Goal: Transaction & Acquisition: Purchase product/service

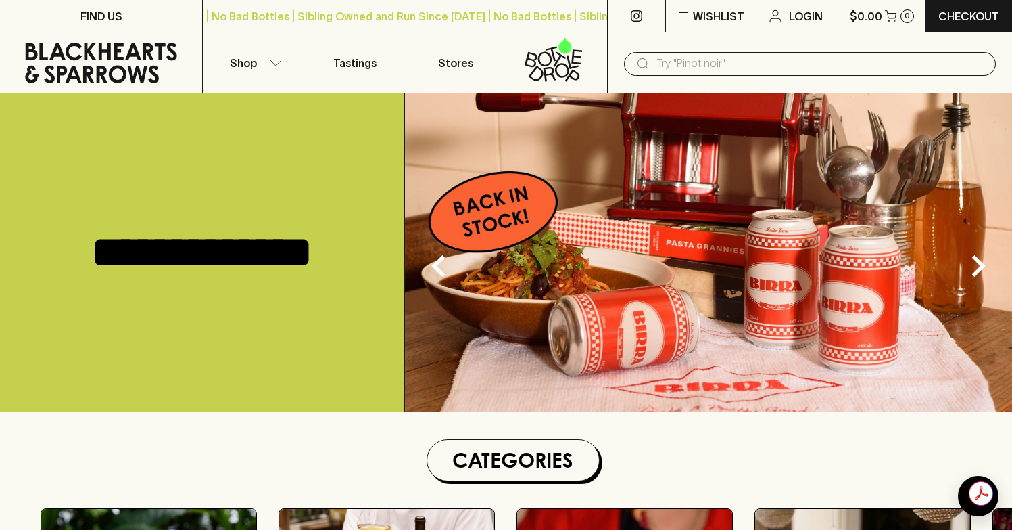
click at [476, 335] on img at bounding box center [708, 252] width 607 height 318
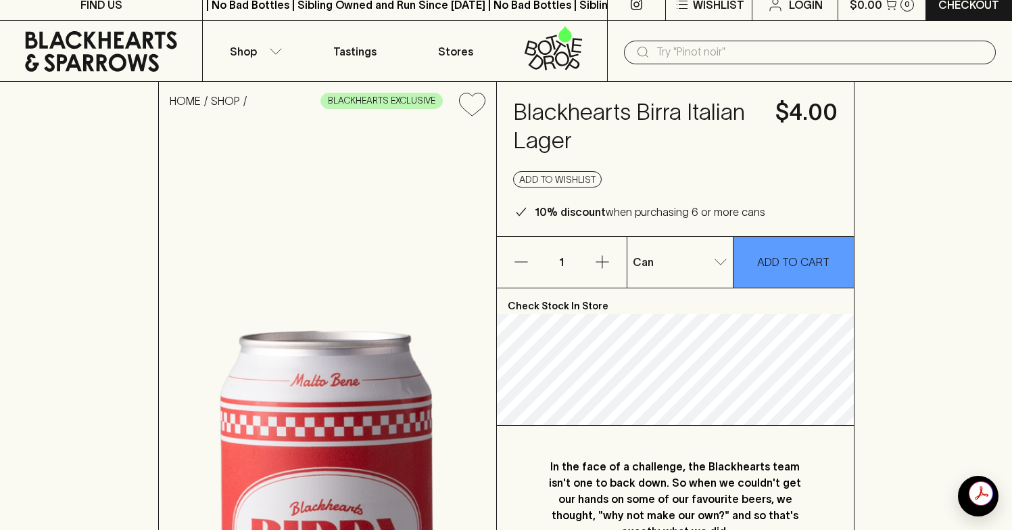
scroll to position [20, 0]
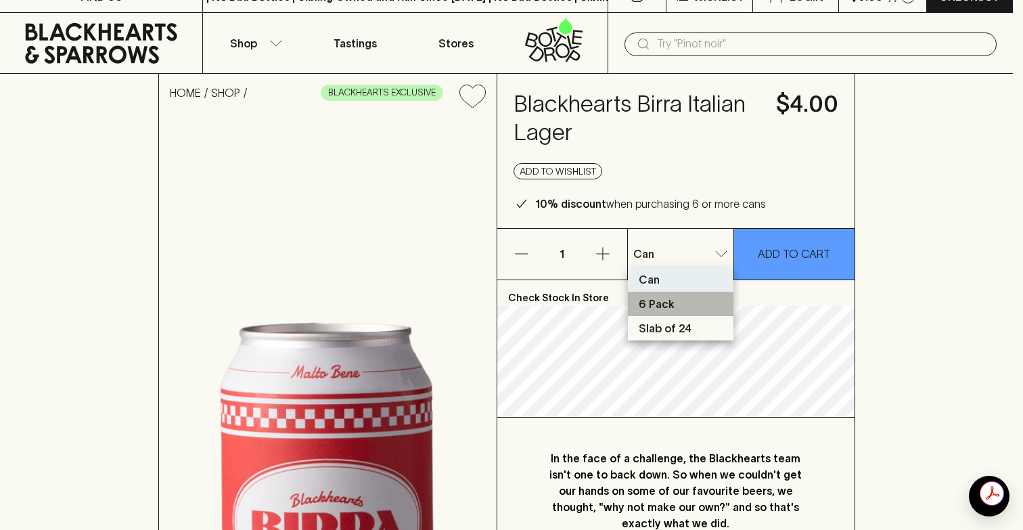
click at [686, 308] on li "6 Pack" at bounding box center [681, 303] width 106 height 24
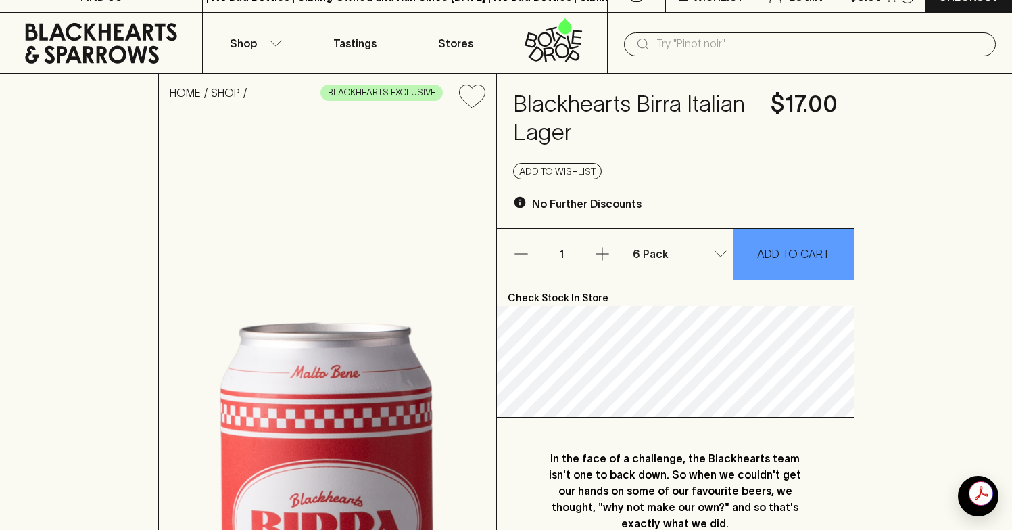
click at [695, 278] on div "6 Pack 1 ​" at bounding box center [681, 254] width 106 height 51
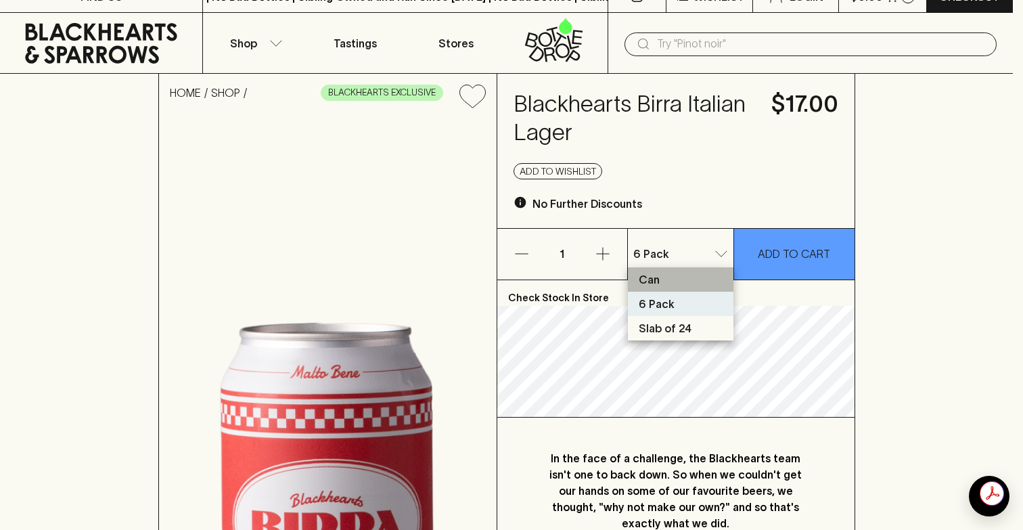
click at [695, 273] on li "Can" at bounding box center [681, 279] width 106 height 24
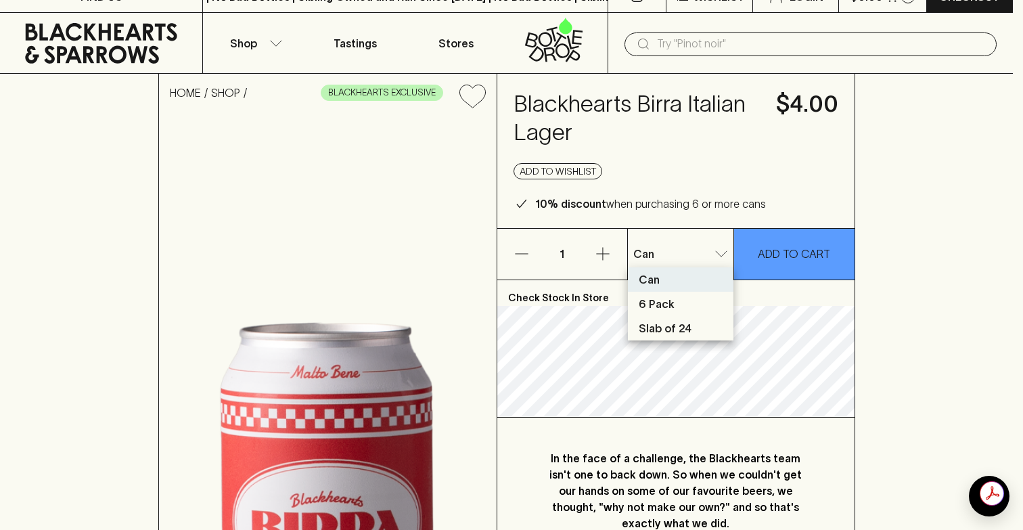
click at [681, 302] on li "6 Pack" at bounding box center [681, 303] width 106 height 24
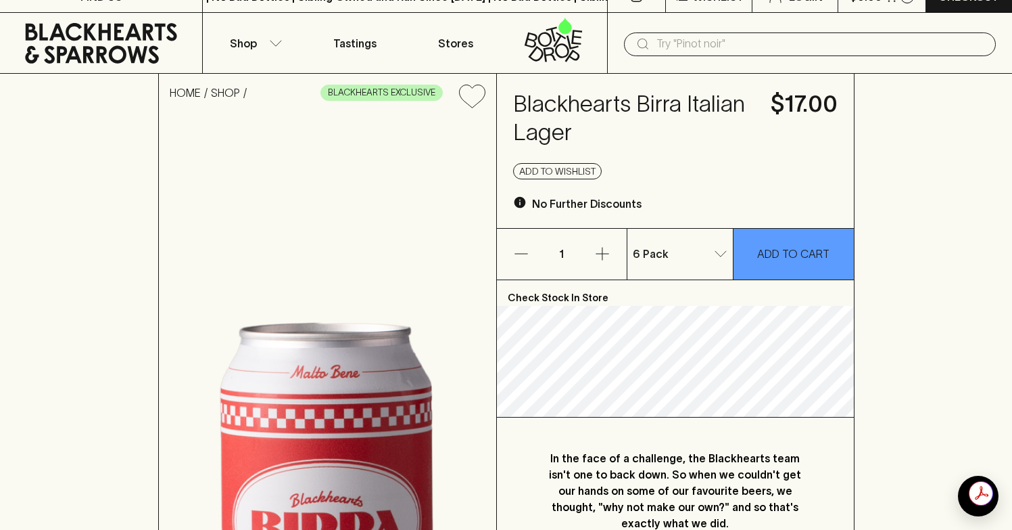
click at [684, 273] on div "6 Pack 1 ​" at bounding box center [681, 254] width 106 height 51
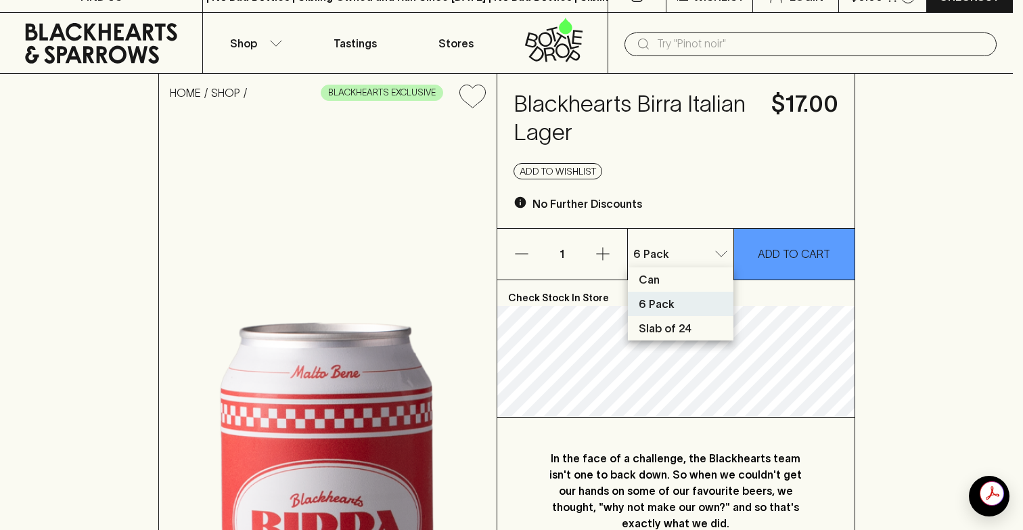
click at [673, 321] on p "Slab of 24" at bounding box center [664, 328] width 53 height 16
type input "2"
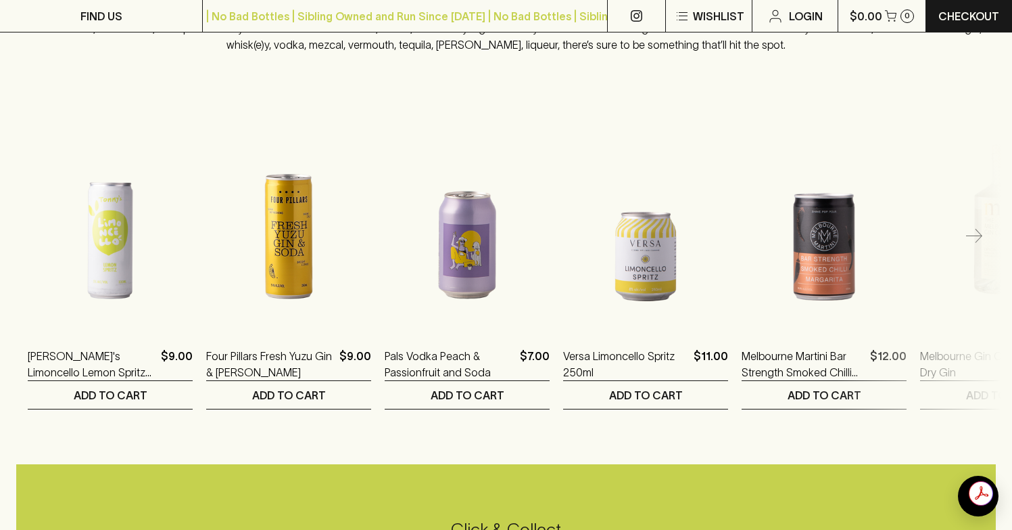
scroll to position [2662, 0]
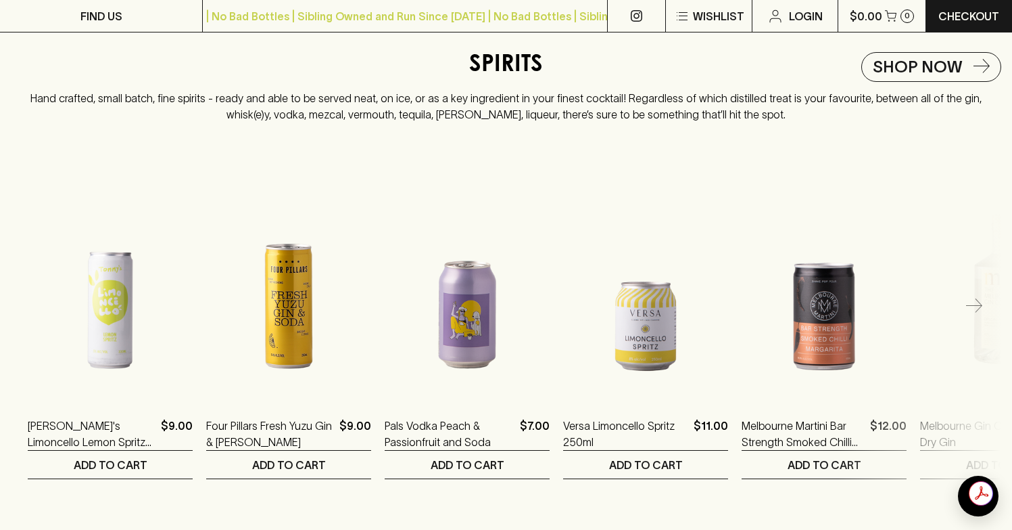
click at [968, 314] on icon "button" at bounding box center [974, 306] width 16 height 16
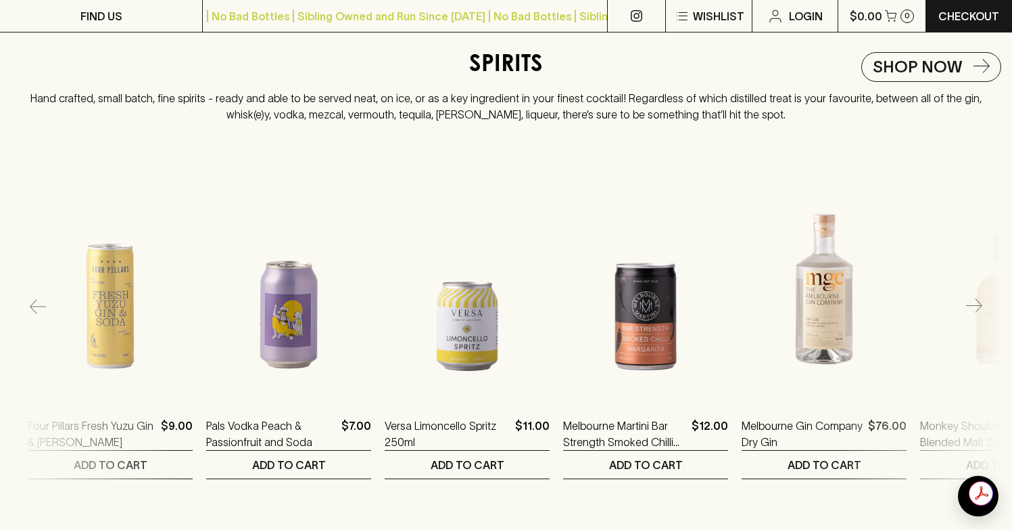
click at [968, 314] on icon "button" at bounding box center [974, 306] width 16 height 16
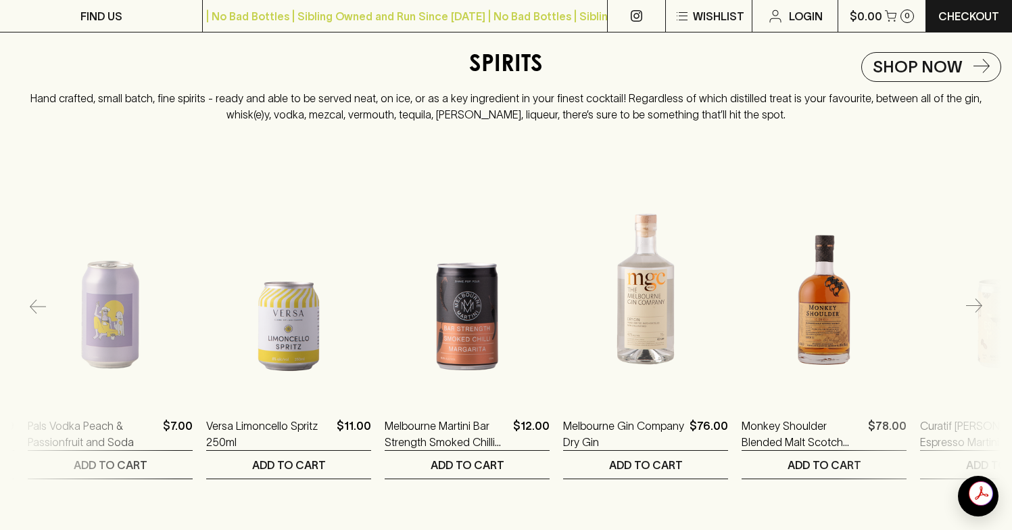
click at [968, 314] on icon "button" at bounding box center [974, 306] width 16 height 16
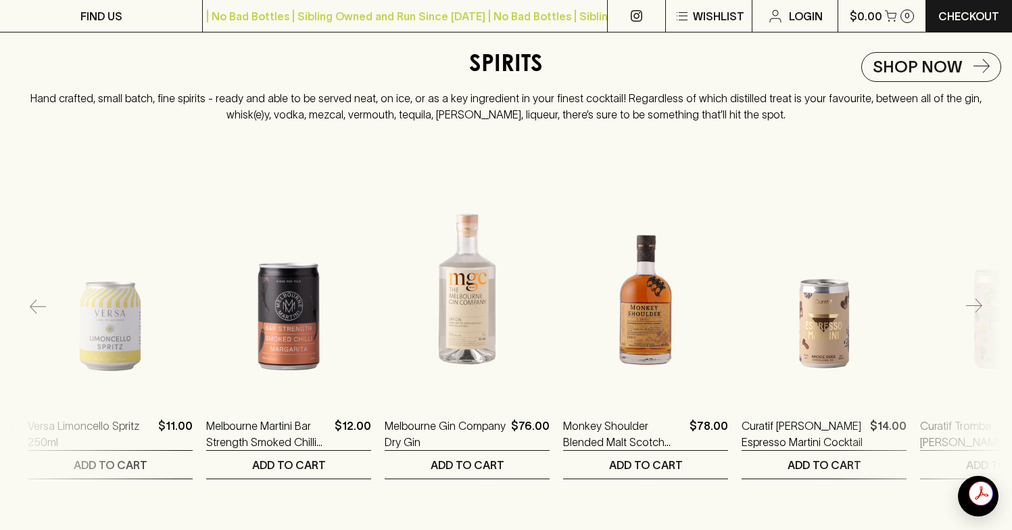
click at [968, 314] on icon "button" at bounding box center [974, 306] width 16 height 16
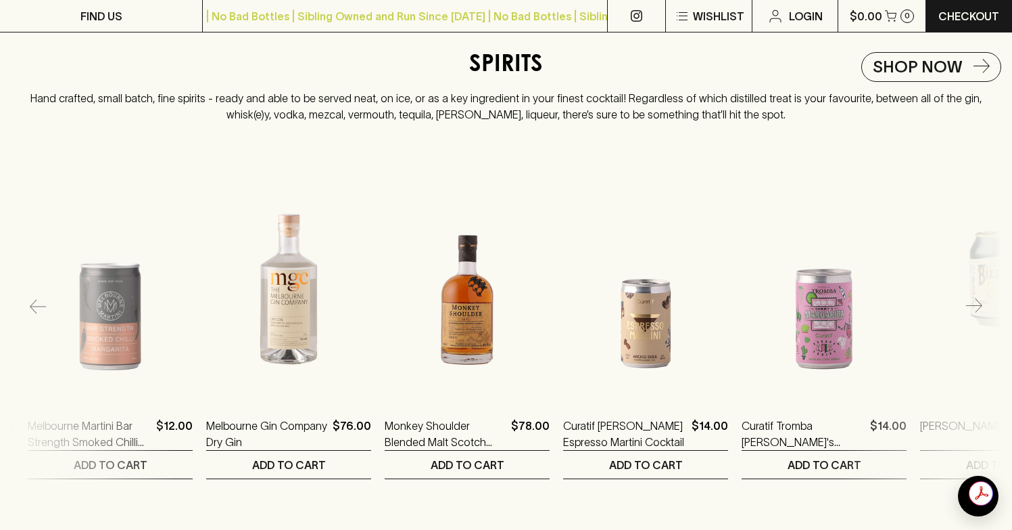
click at [968, 314] on icon "button" at bounding box center [974, 306] width 16 height 16
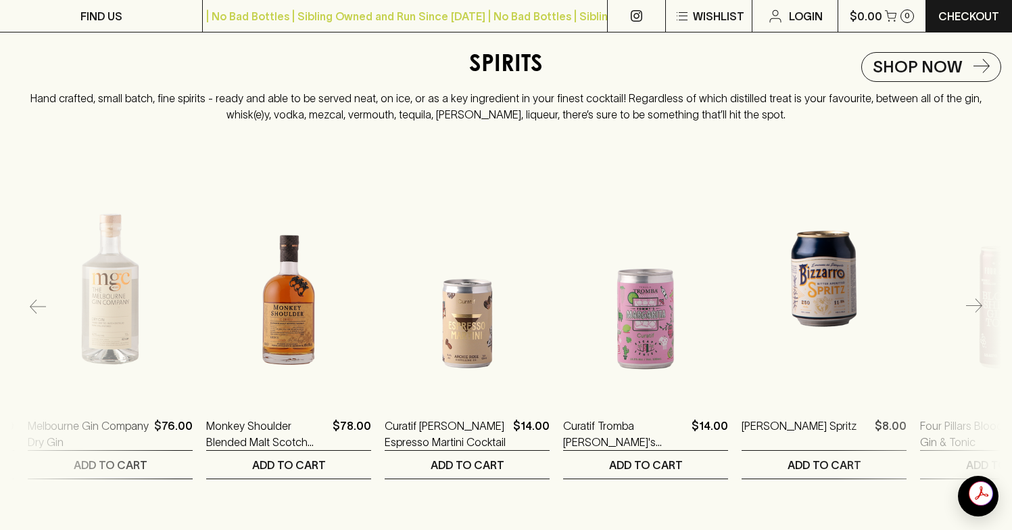
click at [968, 314] on icon "button" at bounding box center [974, 306] width 16 height 16
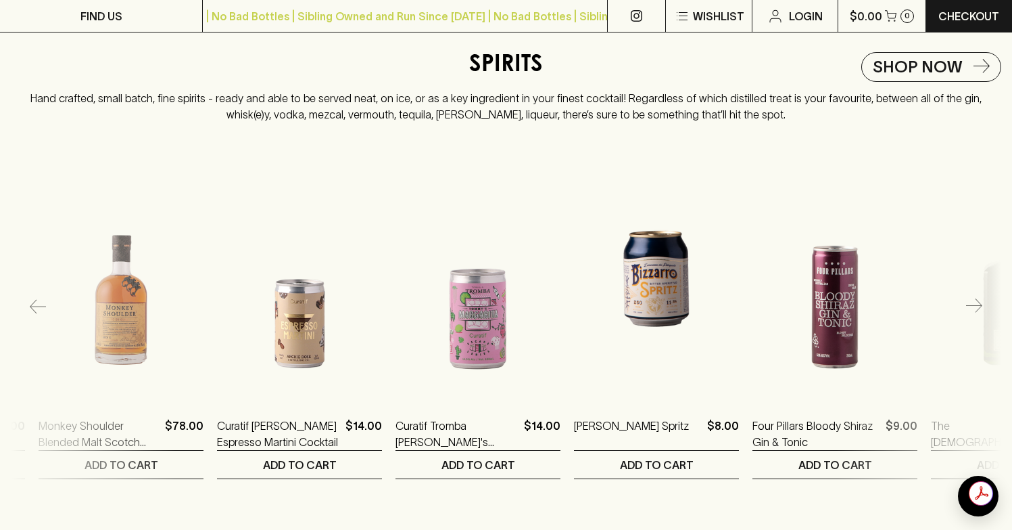
click at [968, 314] on icon "button" at bounding box center [974, 306] width 16 height 16
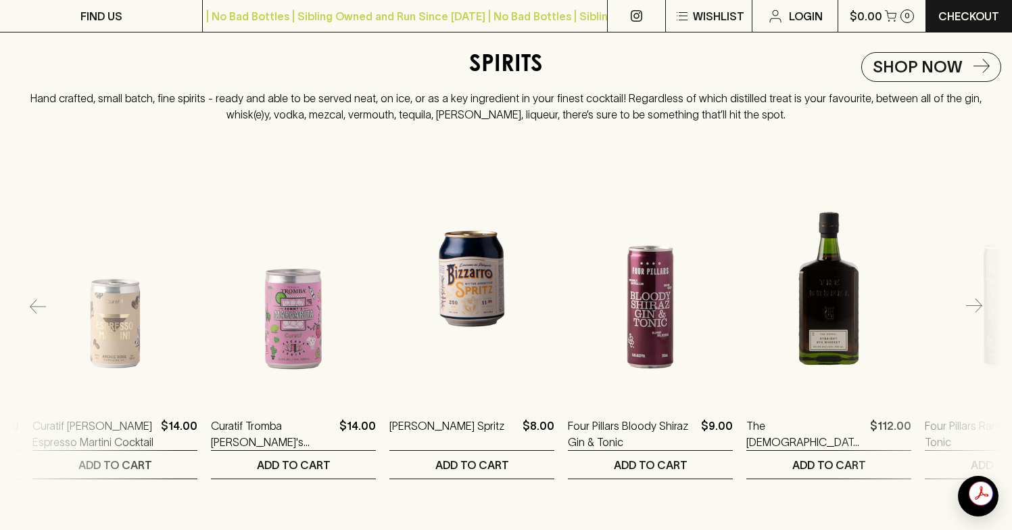
click at [968, 314] on icon "button" at bounding box center [974, 306] width 16 height 16
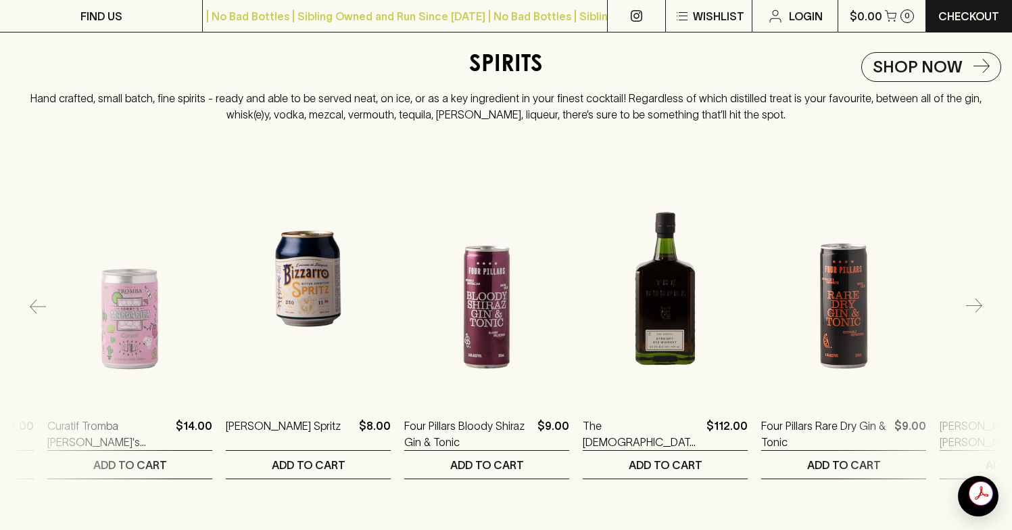
click at [968, 314] on icon "button" at bounding box center [974, 306] width 16 height 16
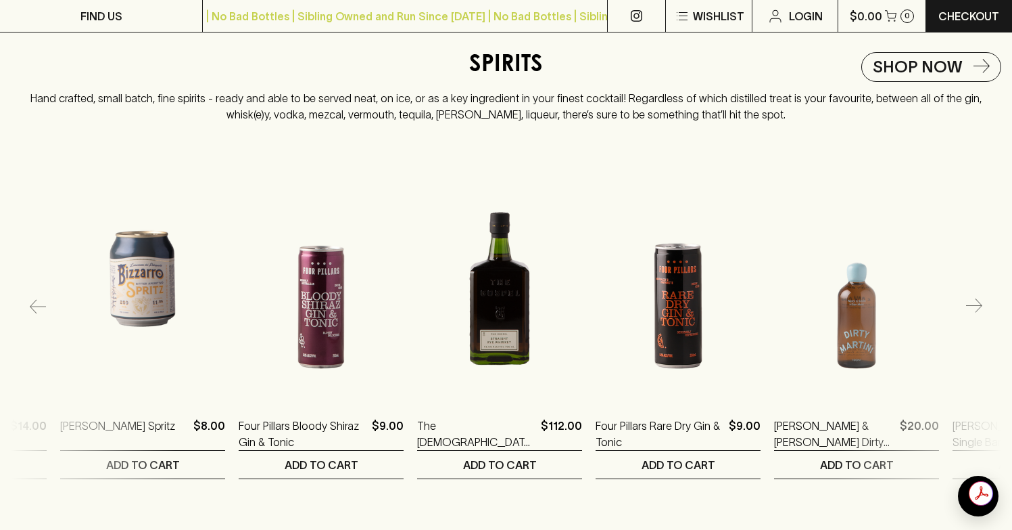
click at [968, 314] on icon "button" at bounding box center [974, 306] width 16 height 16
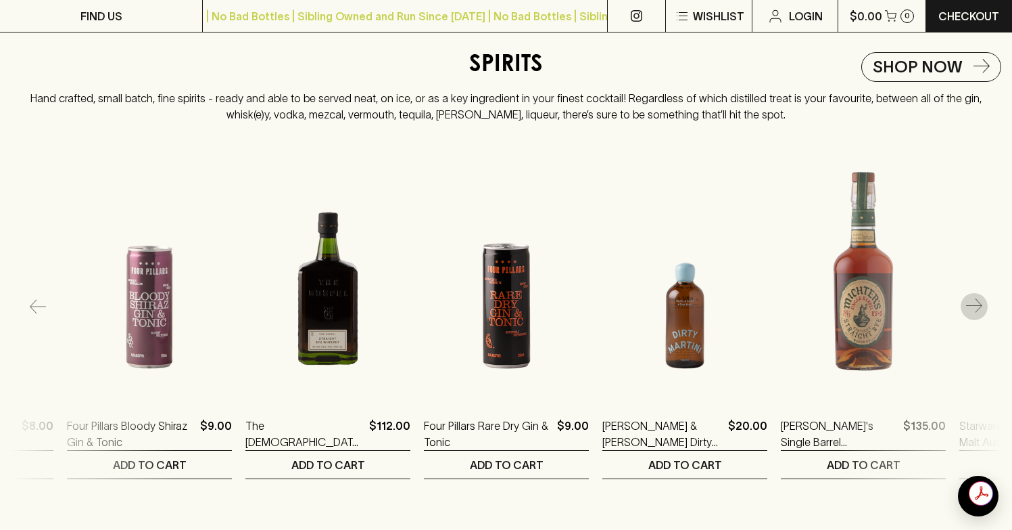
click at [968, 314] on icon "button" at bounding box center [974, 306] width 16 height 16
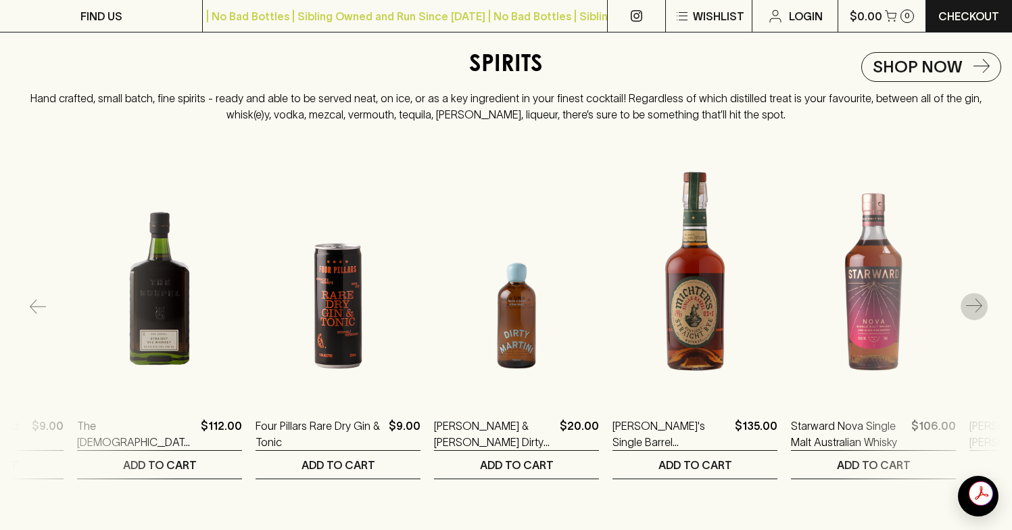
click at [968, 314] on icon "button" at bounding box center [974, 306] width 16 height 16
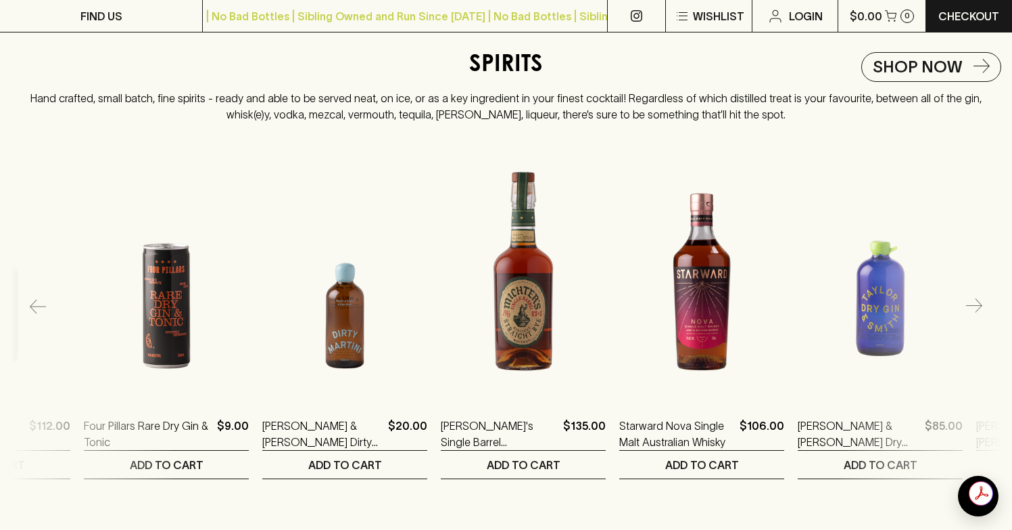
click at [968, 314] on icon "button" at bounding box center [974, 306] width 16 height 16
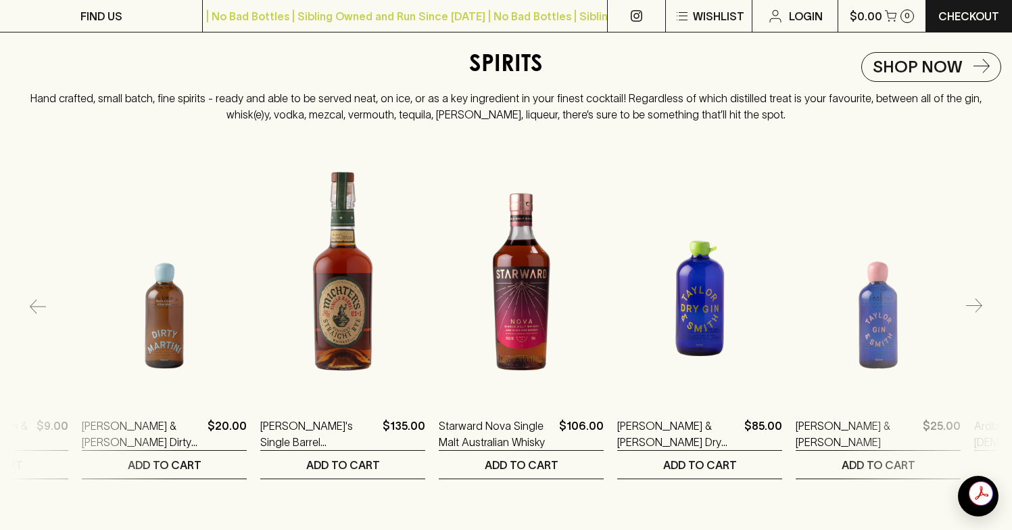
click at [968, 314] on icon "button" at bounding box center [974, 306] width 16 height 16
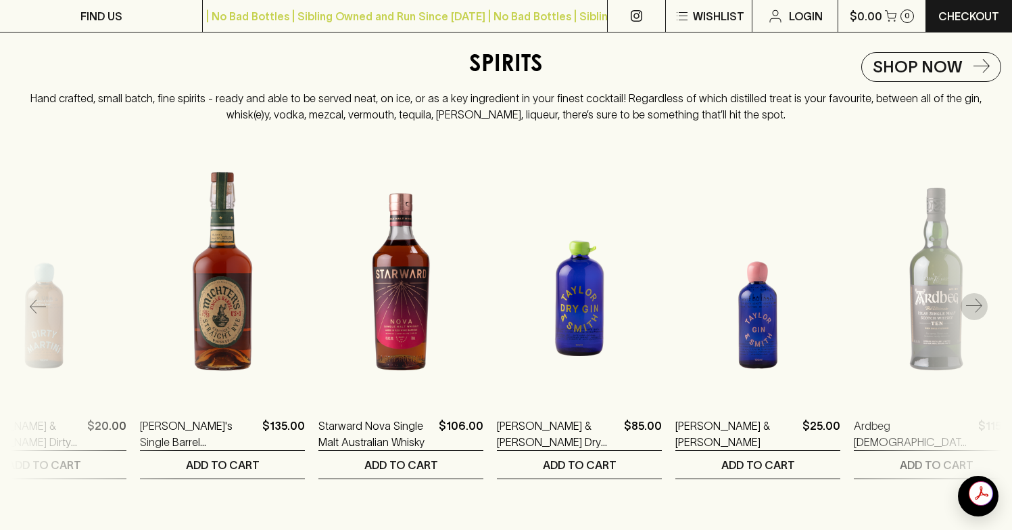
click at [968, 314] on icon "button" at bounding box center [974, 306] width 16 height 16
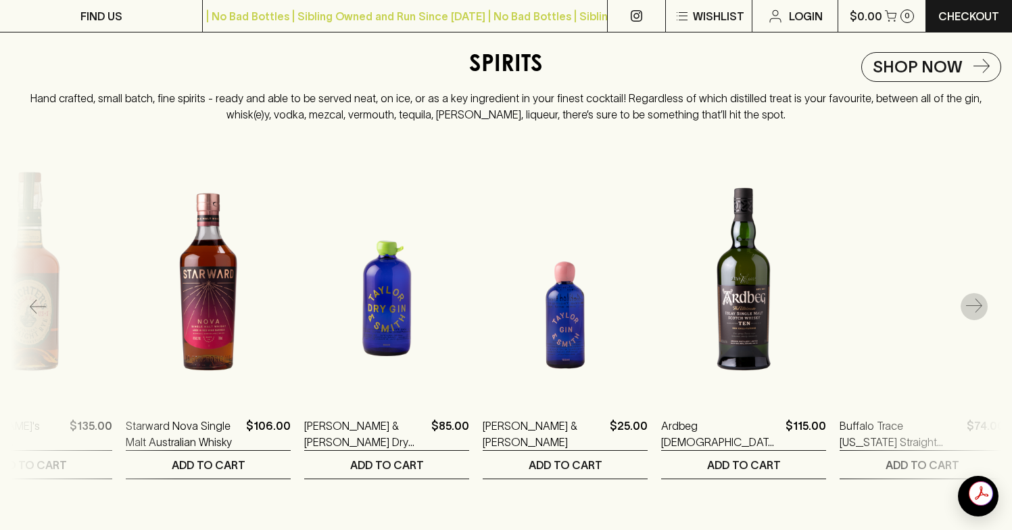
click at [968, 314] on icon "button" at bounding box center [974, 306] width 16 height 16
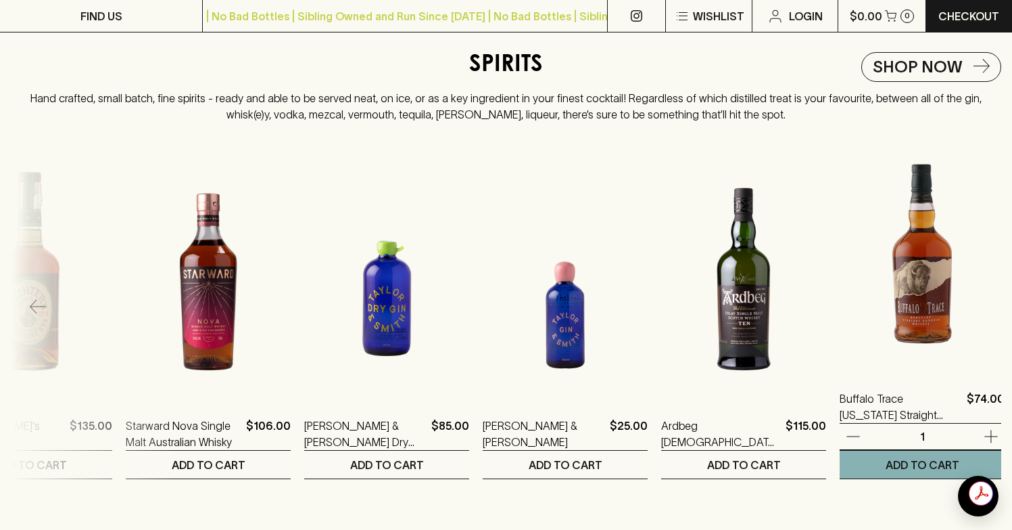
scroll to position [0, 2583]
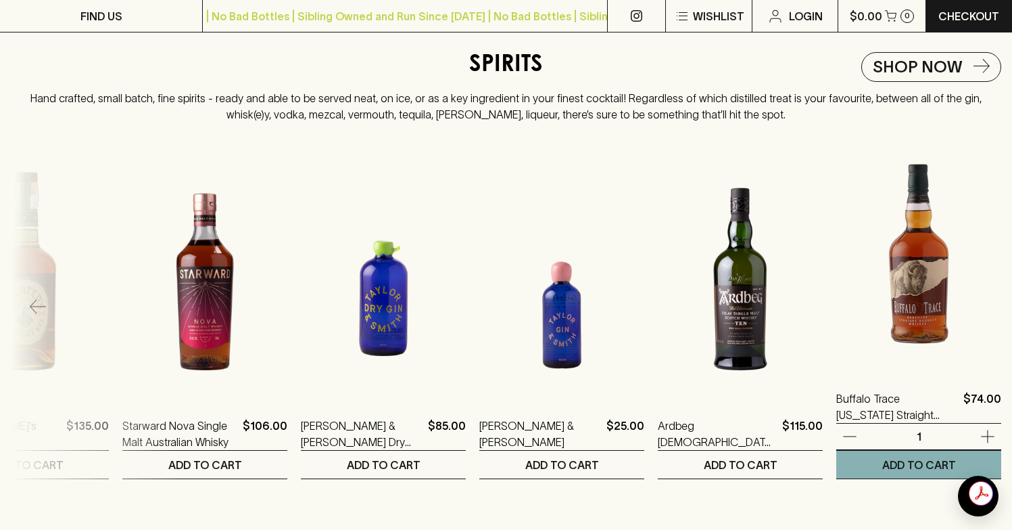
click at [968, 319] on img at bounding box center [919, 251] width 165 height 237
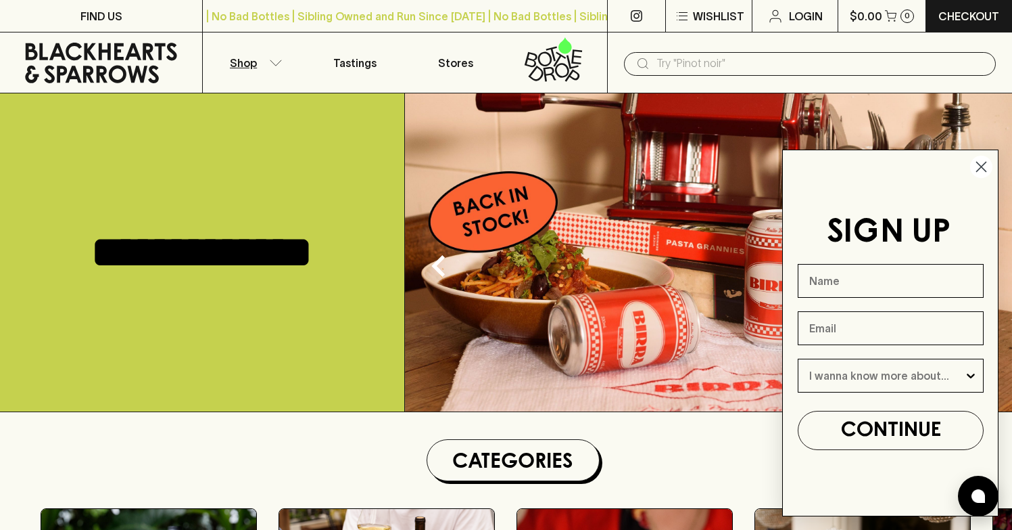
click at [277, 64] on icon "button" at bounding box center [276, 63] width 14 height 7
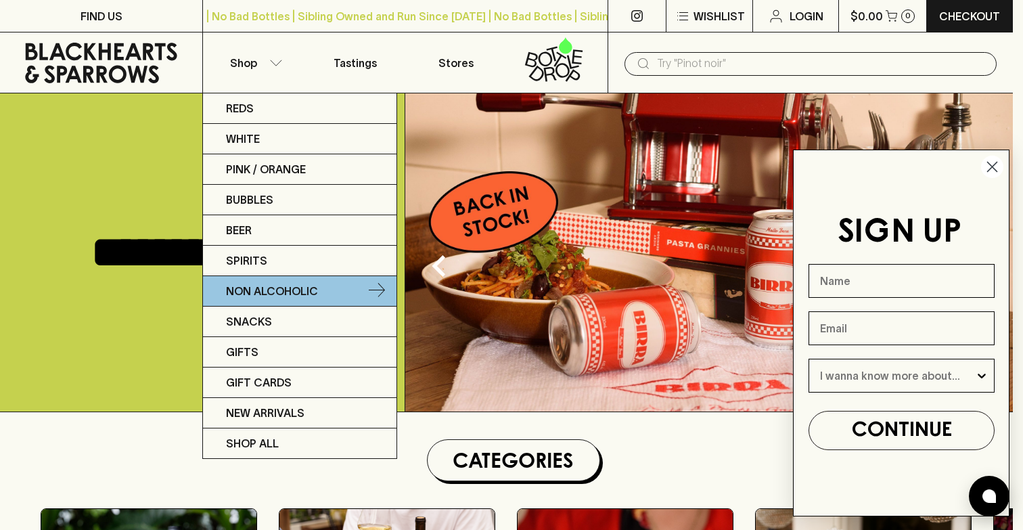
click at [319, 298] on link "Non Alcoholic" at bounding box center [299, 291] width 193 height 30
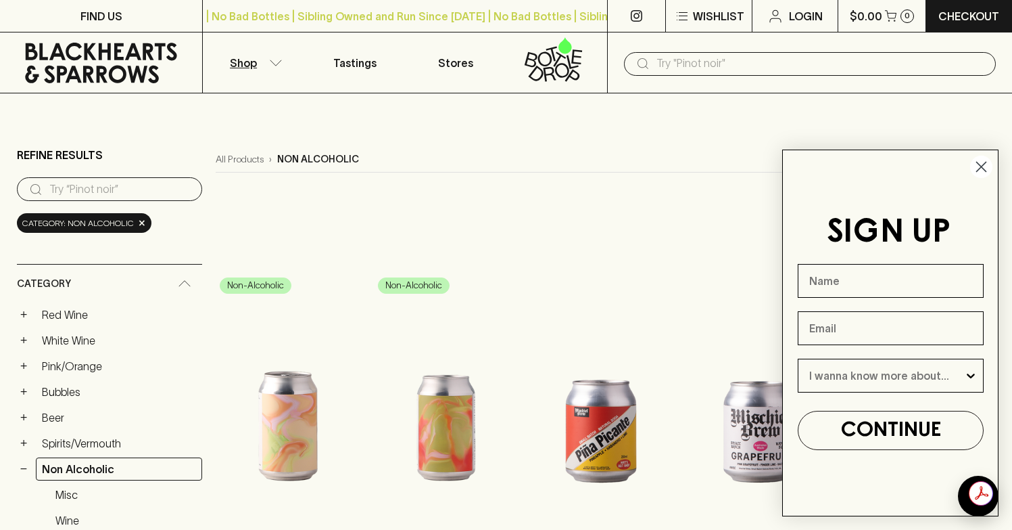
click at [966, 170] on div "SIGN UP CONTINUE" at bounding box center [891, 333] width 194 height 338
click at [970, 167] on icon "Close dialog" at bounding box center [982, 167] width 24 height 24
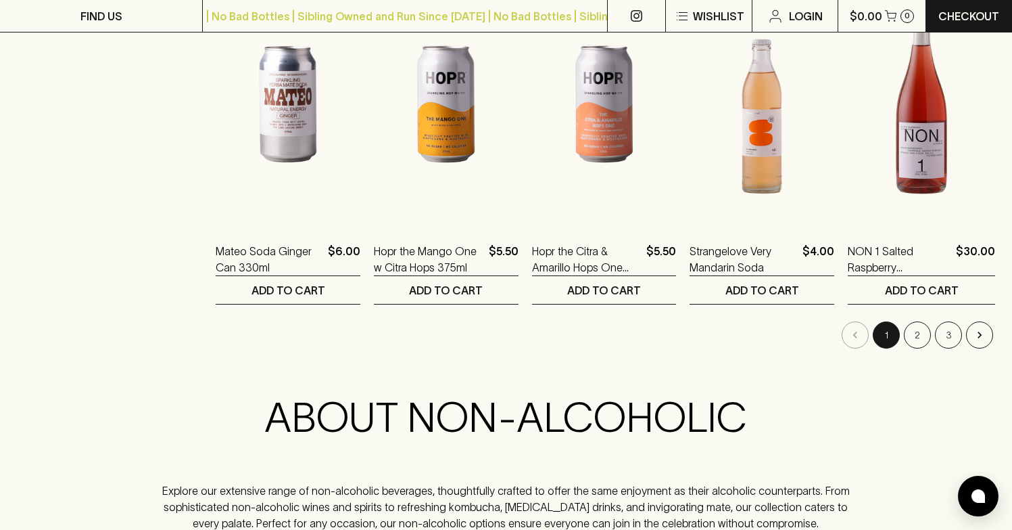
scroll to position [1294, 0]
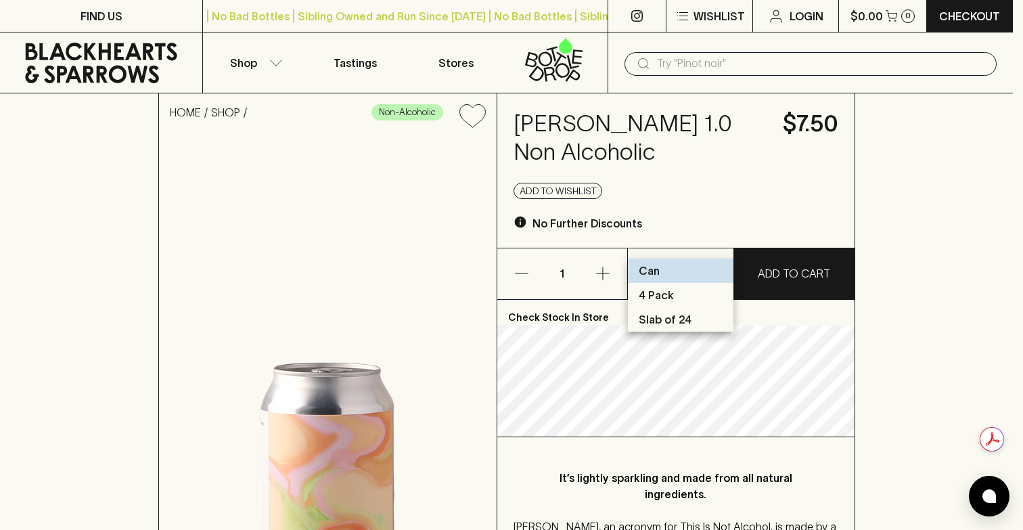
click at [675, 309] on li "Slab of 24" at bounding box center [681, 319] width 106 height 24
type input "2"
